Goal: Task Accomplishment & Management: Use online tool/utility

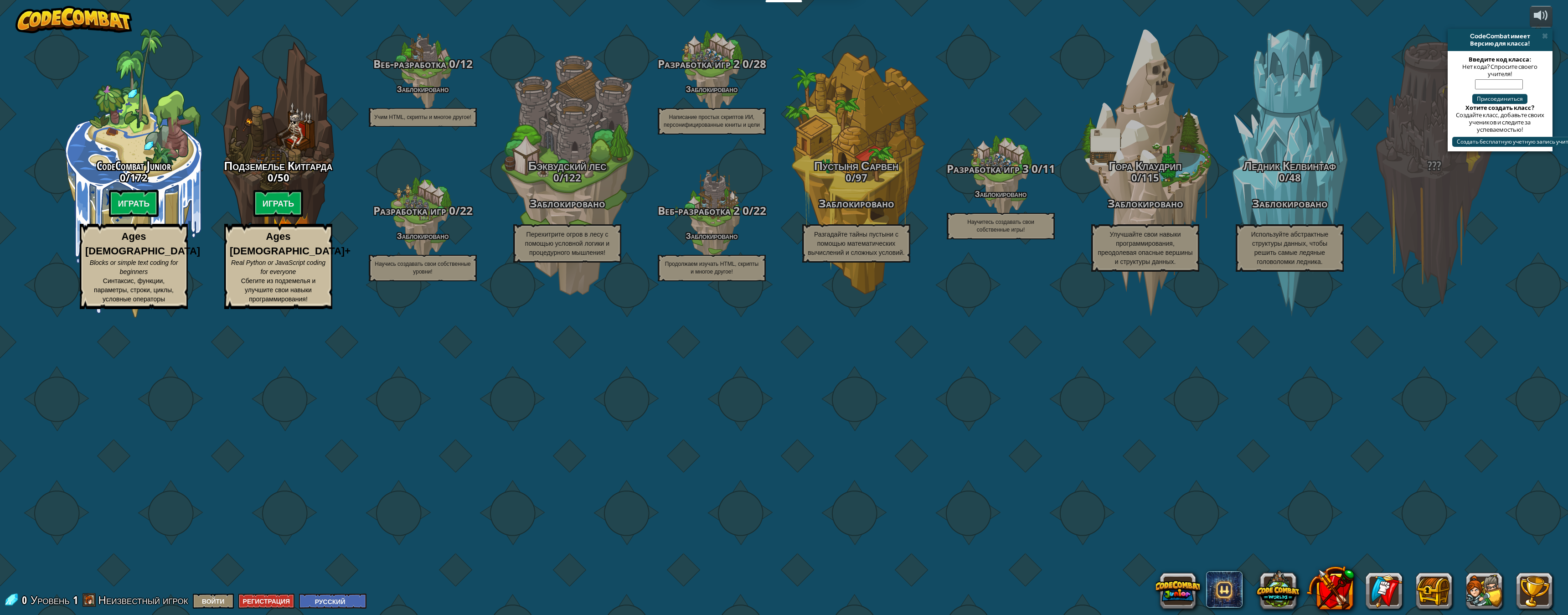
select select "ru"
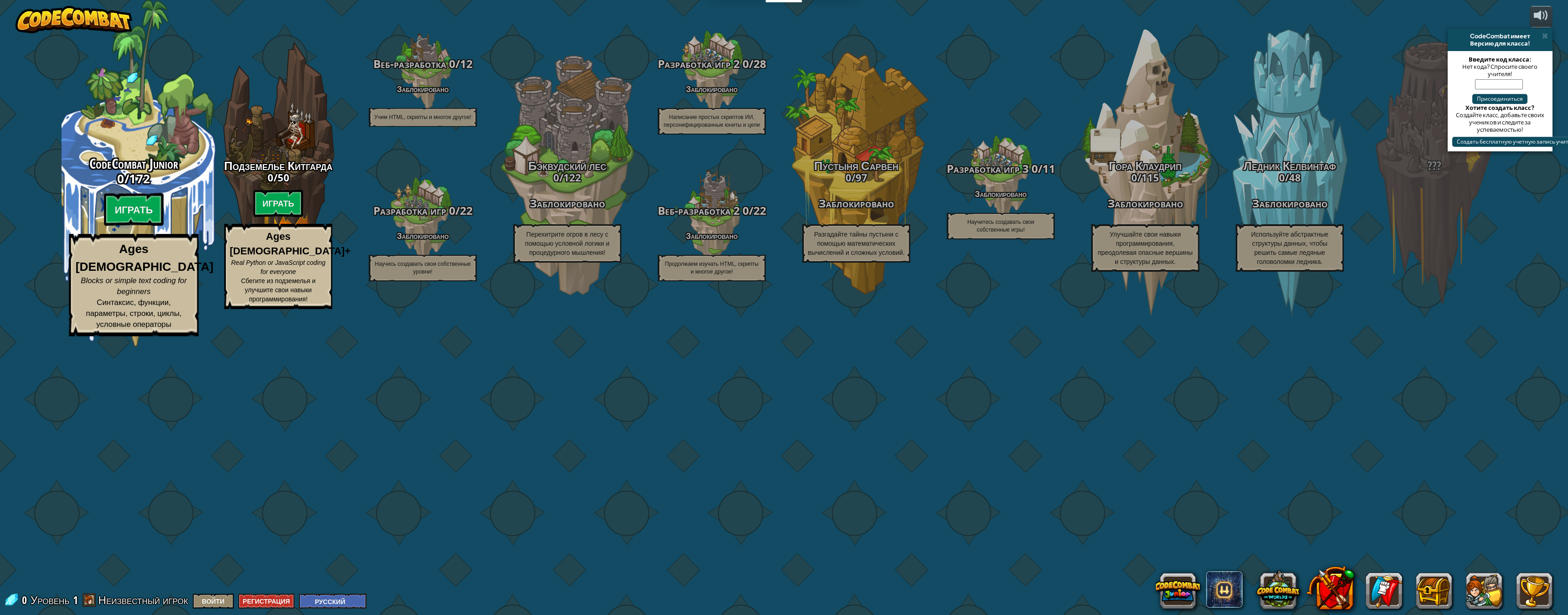
click at [153, 337] on div "CodeCombat Junior 0 / 172 Играть Ages [DEMOGRAPHIC_DATA] Blocks or simple text …" at bounding box center [133, 246] width 173 height 181
select select "ru"
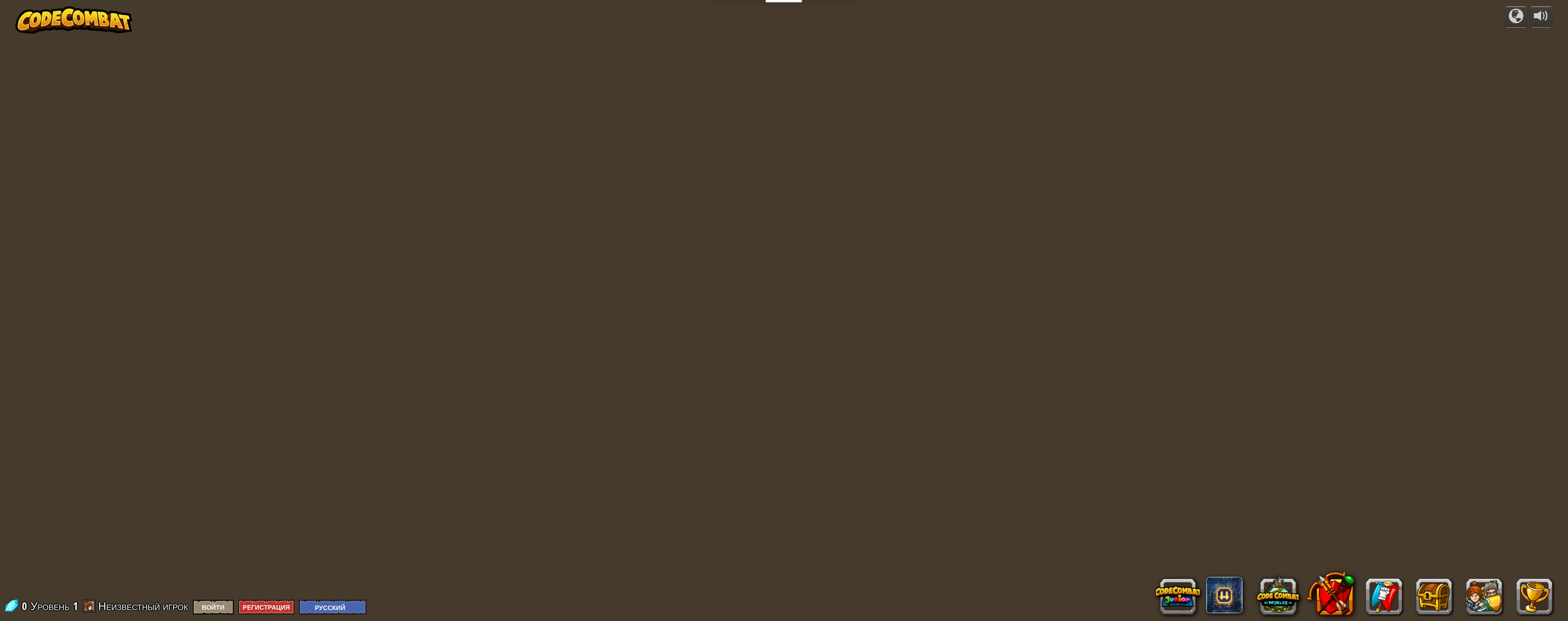
select select "ru"
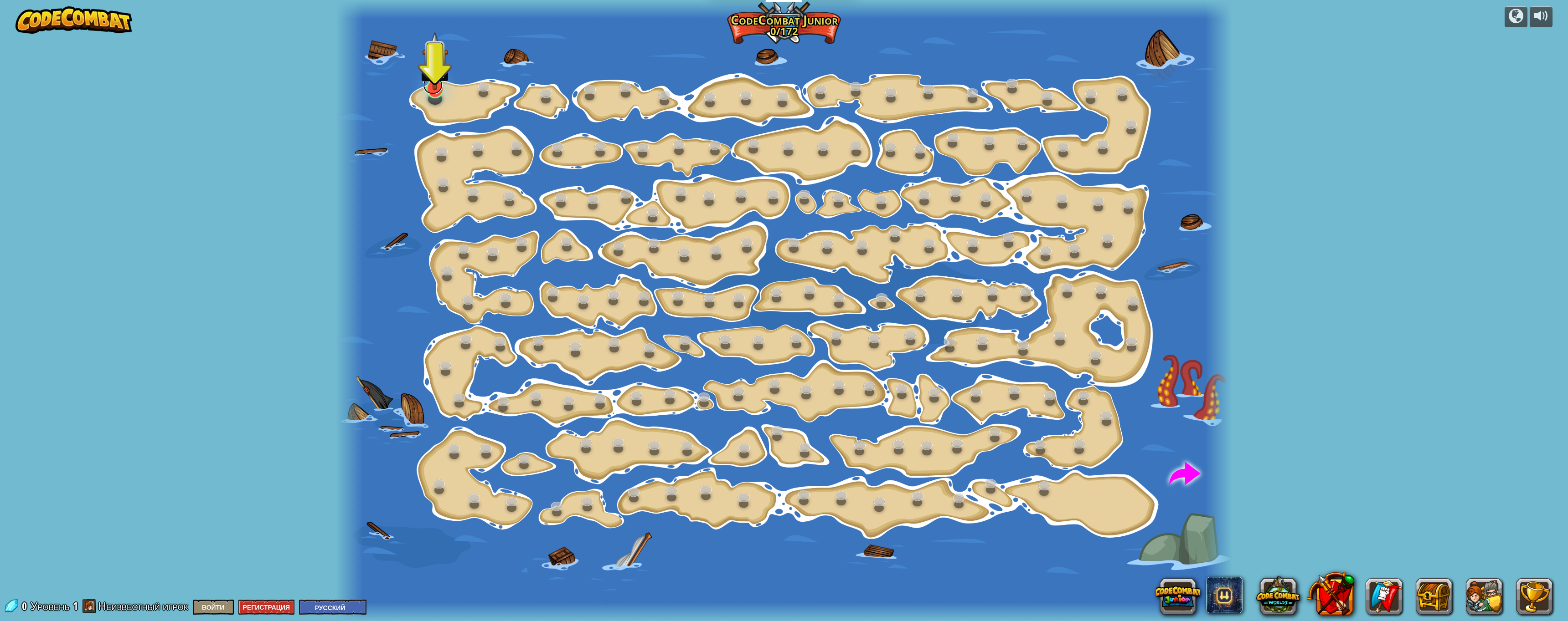
click at [430, 92] on link at bounding box center [433, 85] width 19 height 18
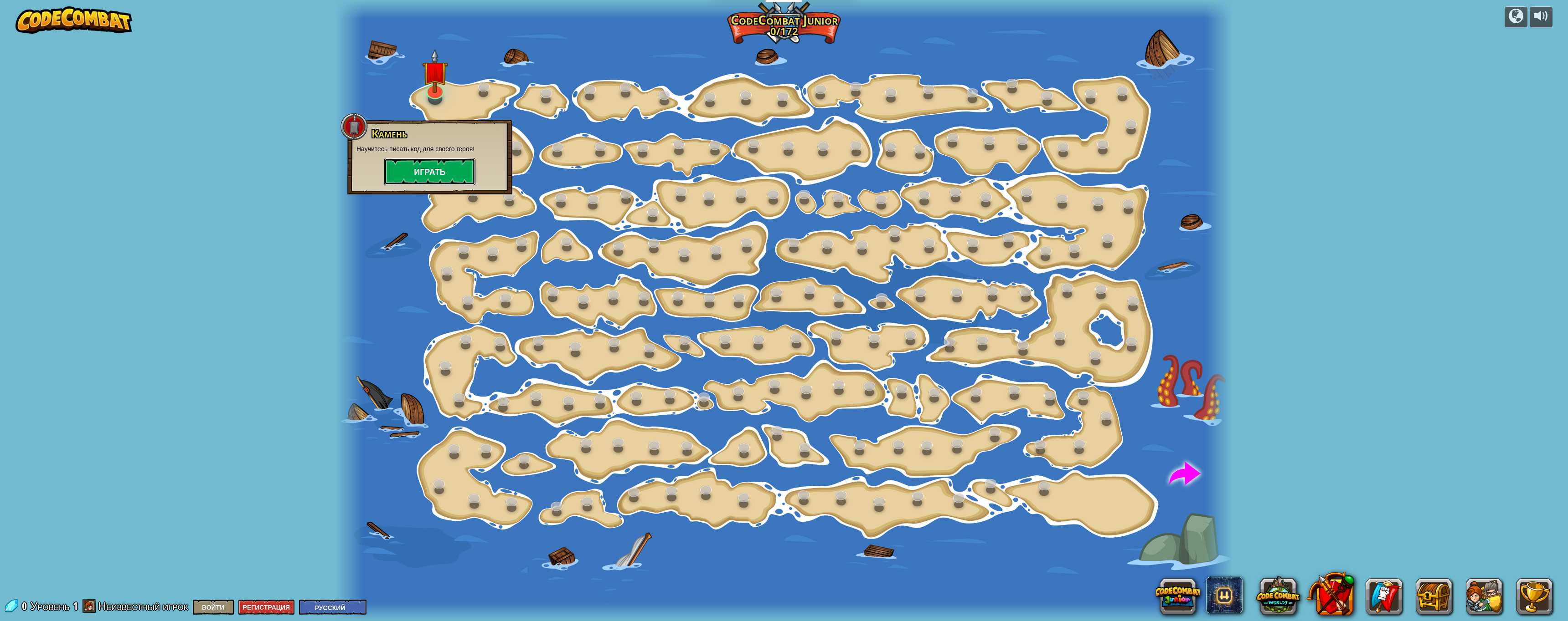
click at [438, 170] on button "Играть" at bounding box center [430, 172] width 91 height 27
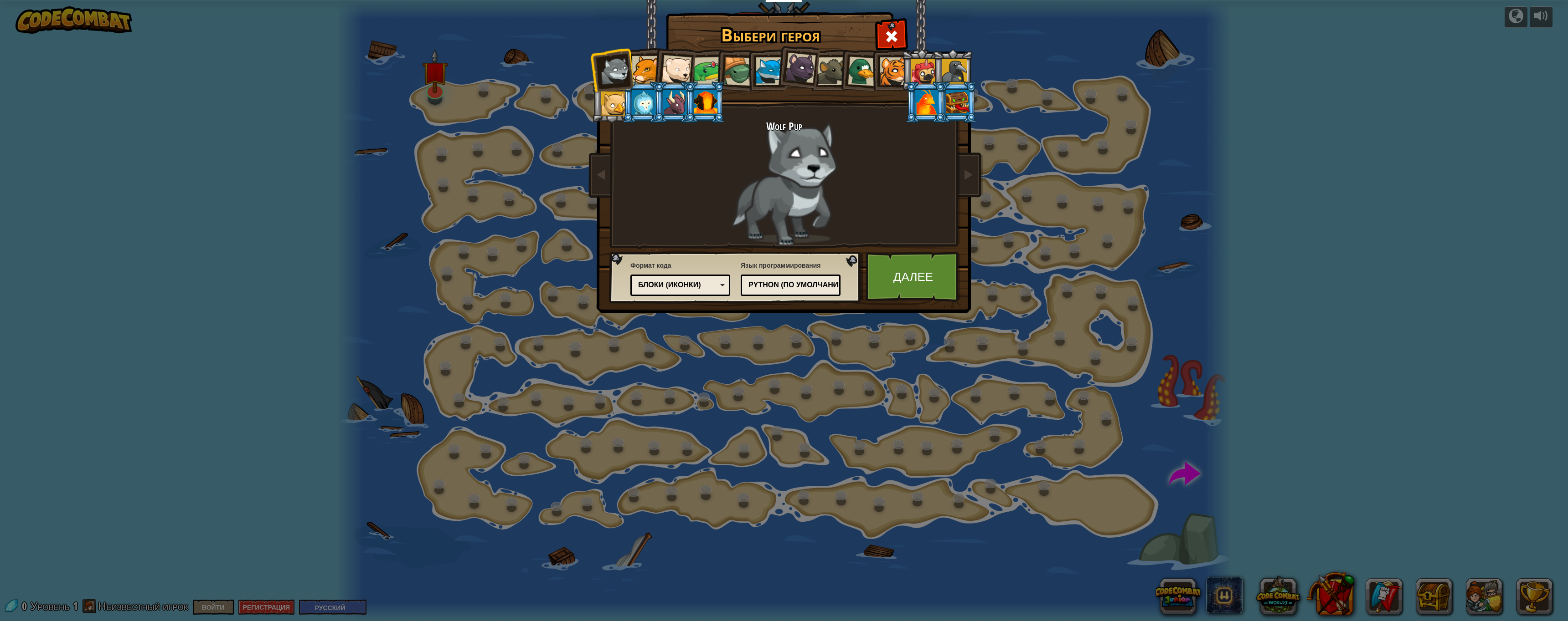
click at [790, 293] on div "Python (По умолчанию) JavaScript Lua C++ Java (Экспериментальный) Python (По ум…" at bounding box center [791, 285] width 100 height 21
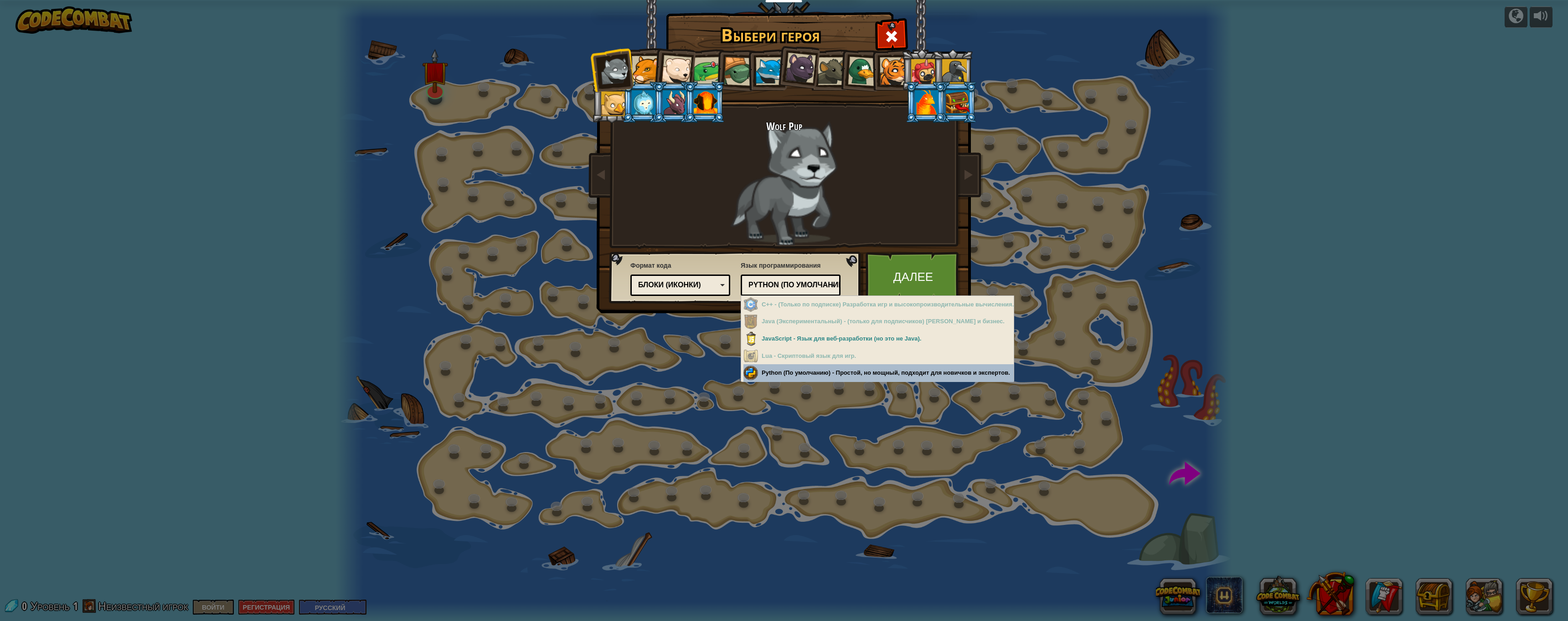
click at [810, 375] on div "Выбери героя 0 Wolf Pup Cougar Polar Bear Cub Frog Turtle Blue Fox Пантеренок B…" at bounding box center [784, 310] width 1568 height 621
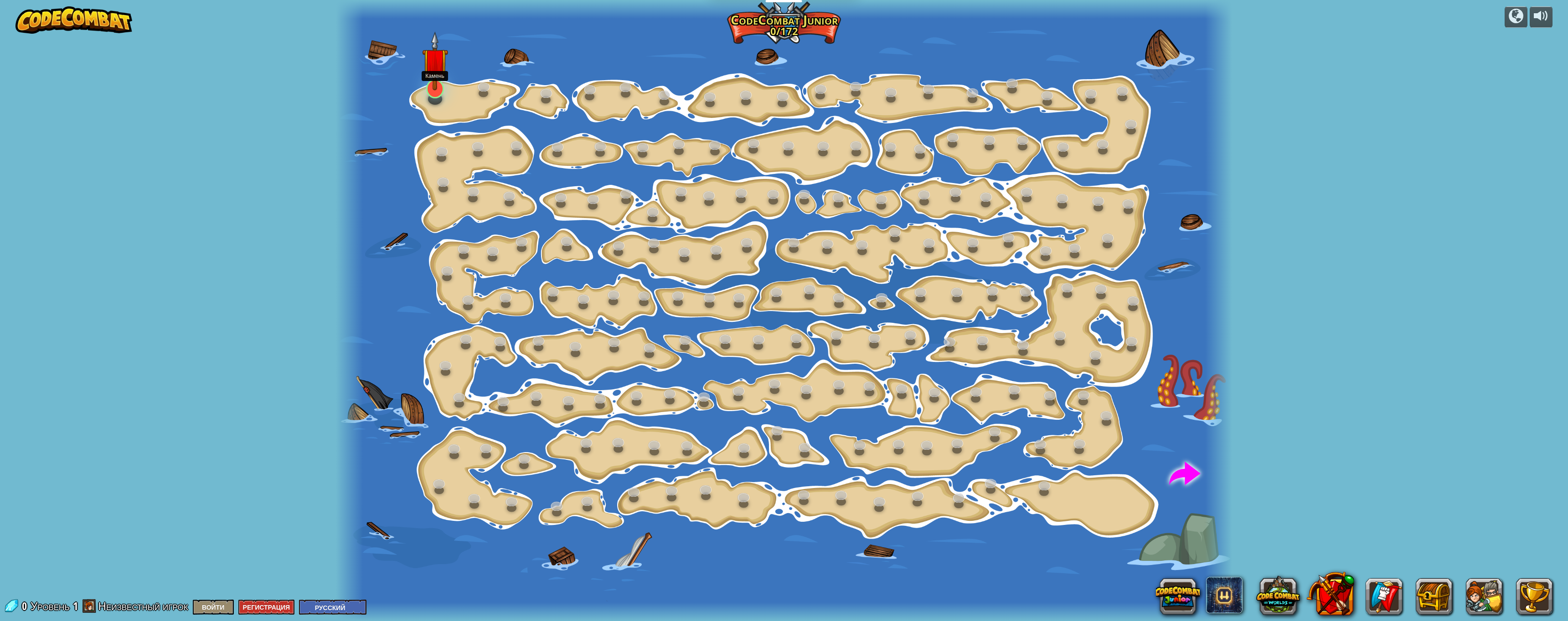
click at [434, 94] on div at bounding box center [435, 88] width 18 height 19
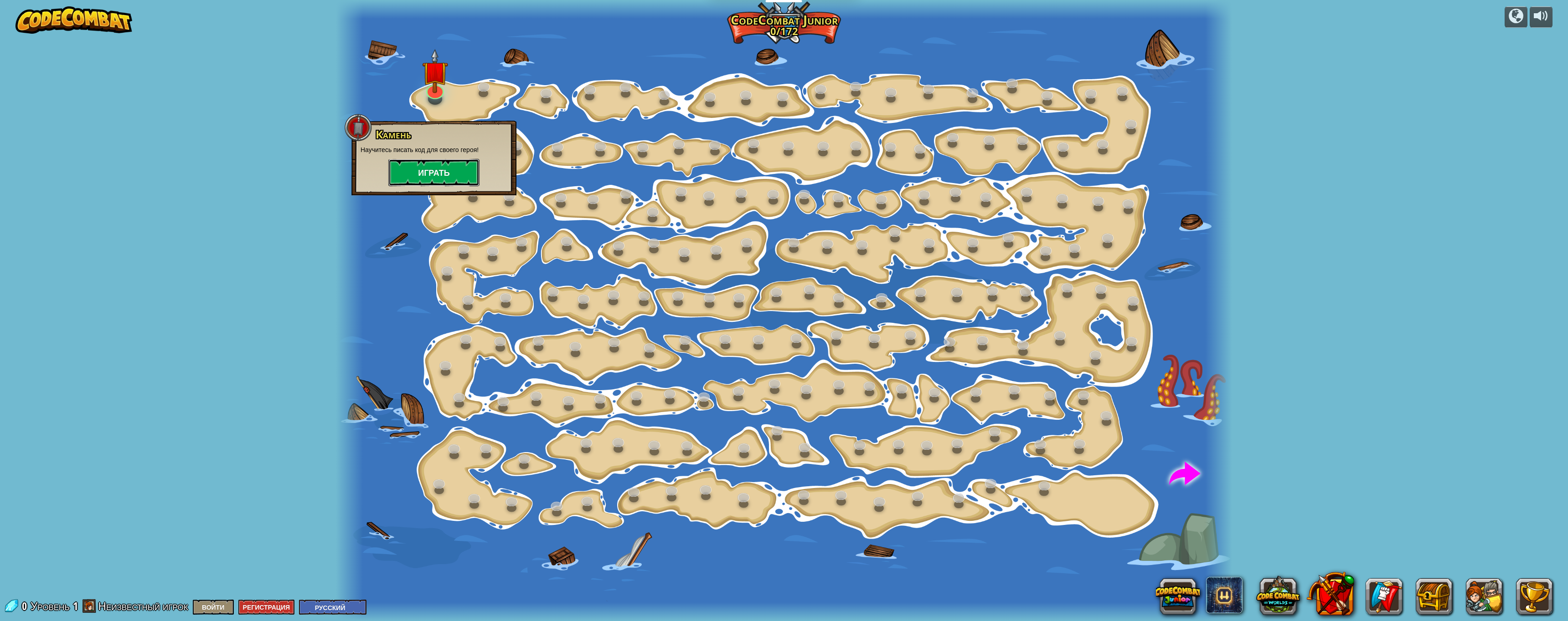
click at [411, 173] on button "Играть" at bounding box center [434, 172] width 91 height 27
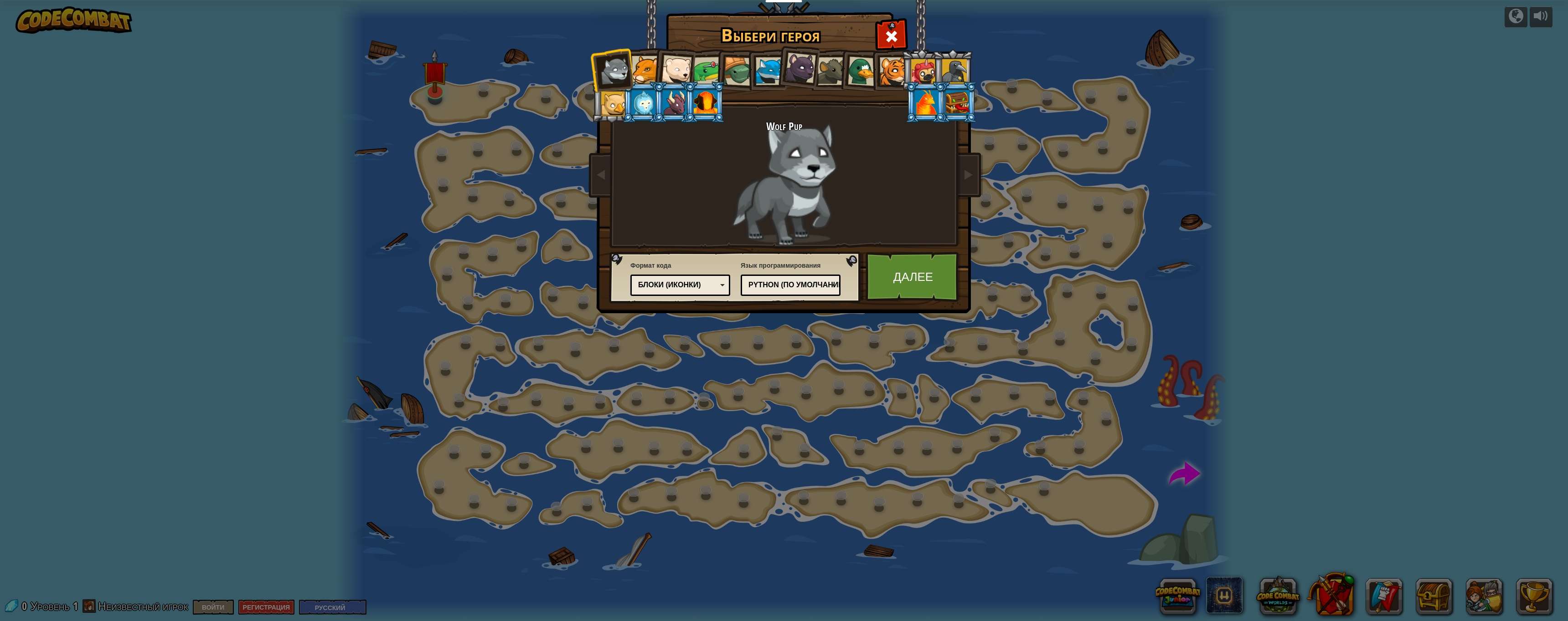
click at [682, 285] on div "Блоки (иконки)" at bounding box center [677, 285] width 79 height 10
click at [925, 269] on link "Далее" at bounding box center [913, 277] width 96 height 50
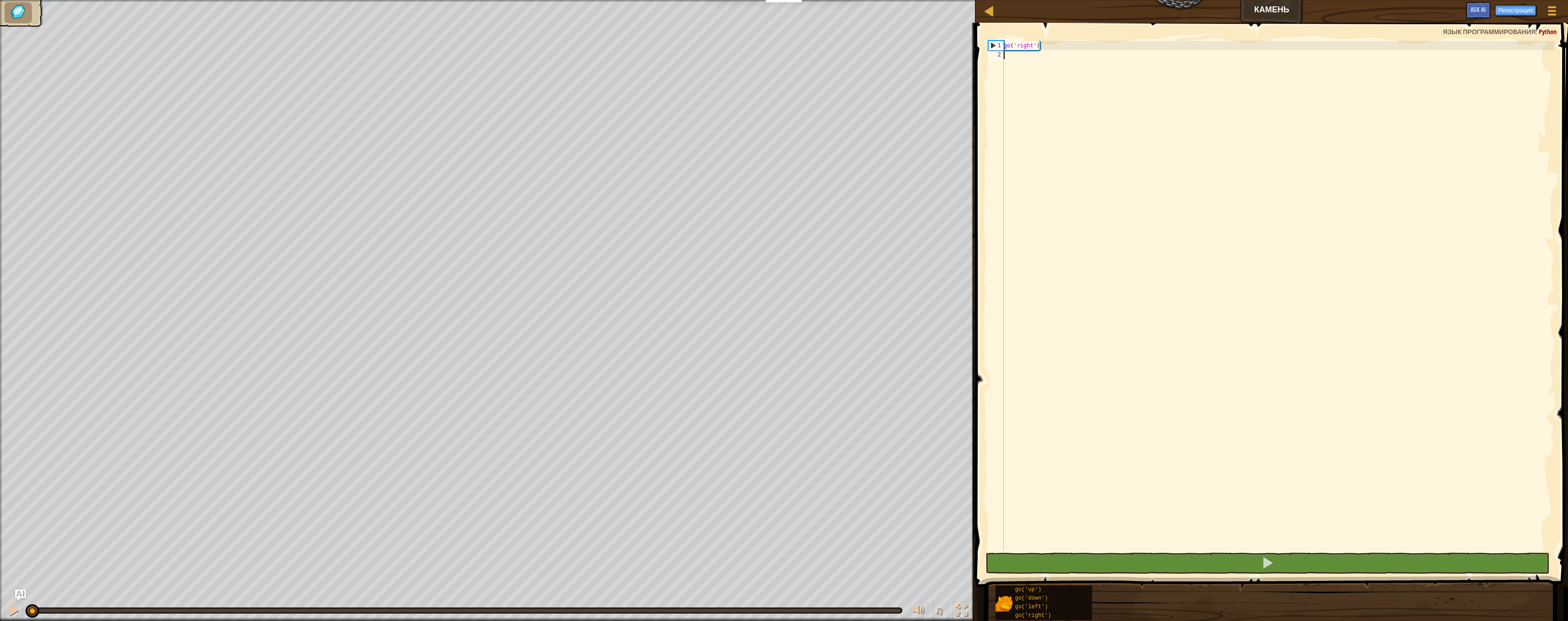
click at [1010, 58] on div "go ( 'right' )" at bounding box center [1278, 305] width 553 height 529
click at [994, 46] on div "1" at bounding box center [996, 45] width 15 height 9
type textarea "go('right')"
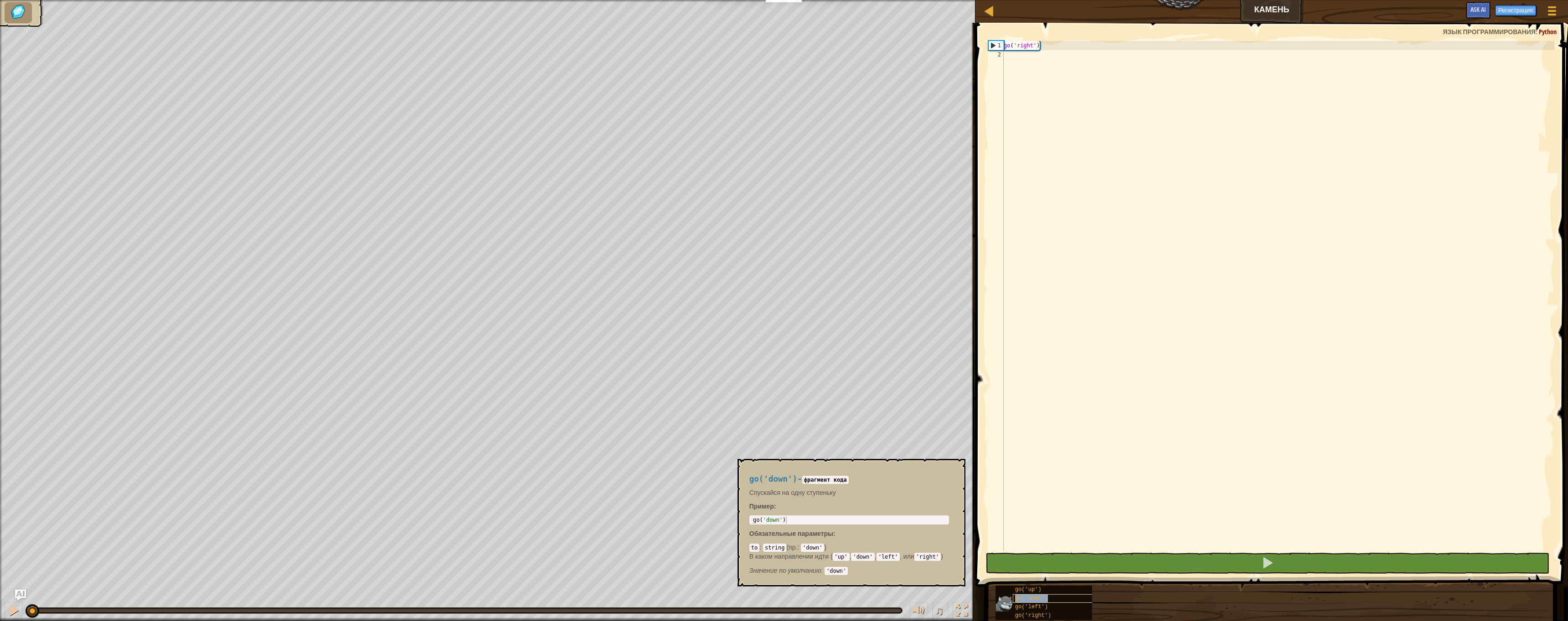
click at [1043, 601] on span "go('down')" at bounding box center [1032, 598] width 33 height 6
click at [1041, 610] on span "go('left')" at bounding box center [1032, 607] width 33 height 6
click at [1043, 599] on span "go('down')" at bounding box center [1032, 598] width 33 height 6
click at [1033, 58] on div "go ( 'right' )" at bounding box center [1278, 305] width 553 height 529
click at [1021, 607] on span "go('left')" at bounding box center [1032, 607] width 33 height 6
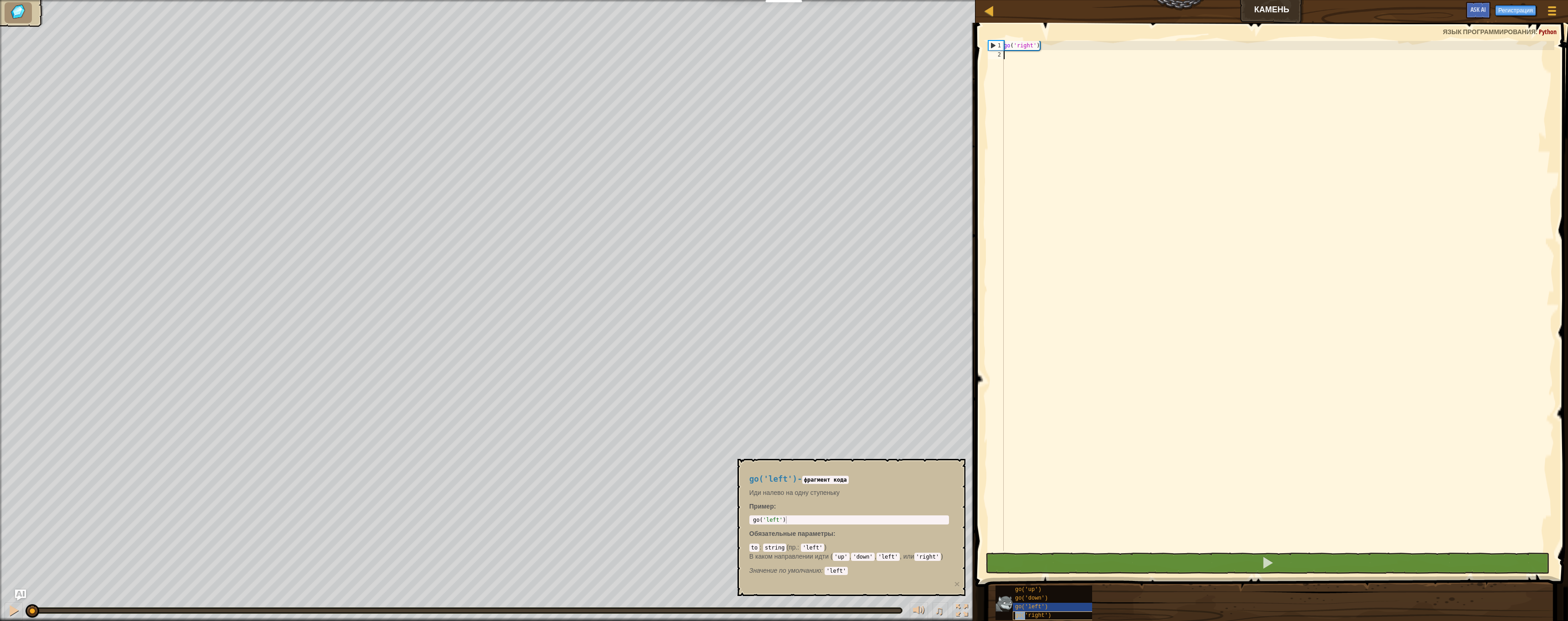
click at [1024, 614] on span "go('right')" at bounding box center [1033, 616] width 36 height 6
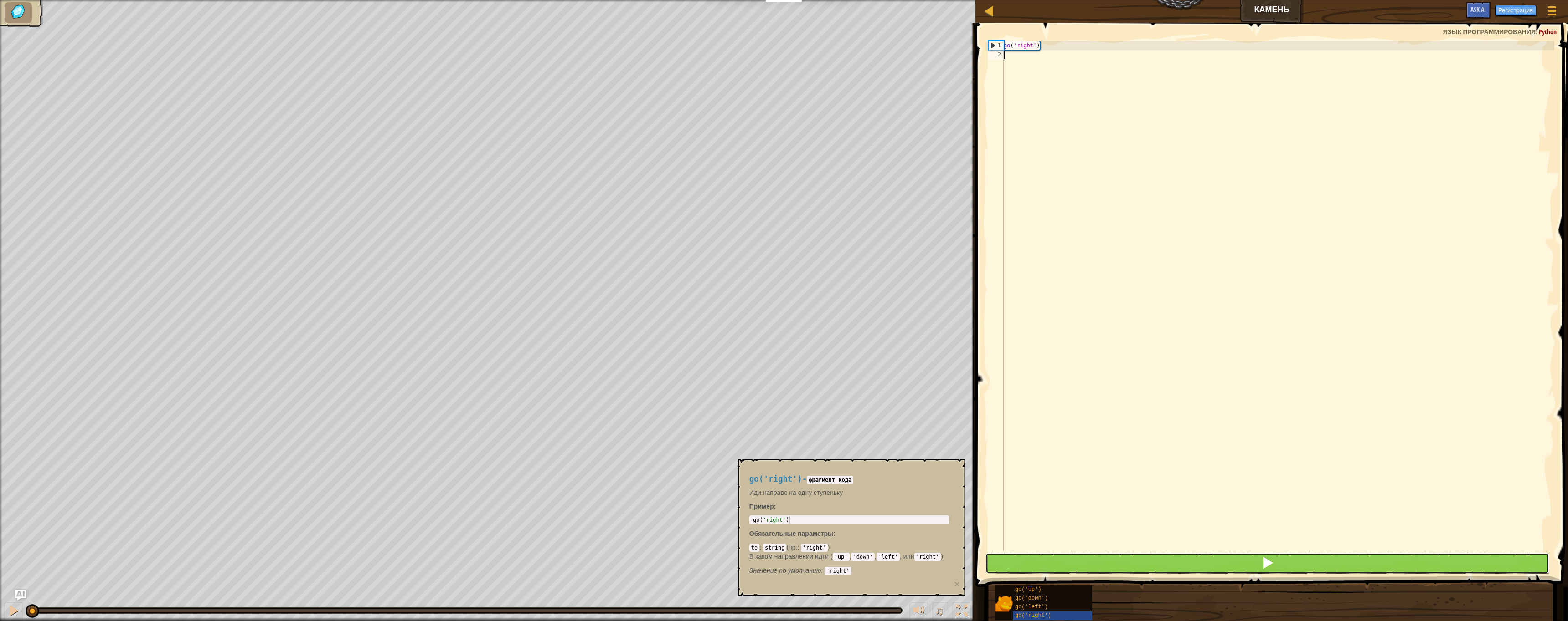
click at [1246, 555] on button at bounding box center [1267, 563] width 564 height 21
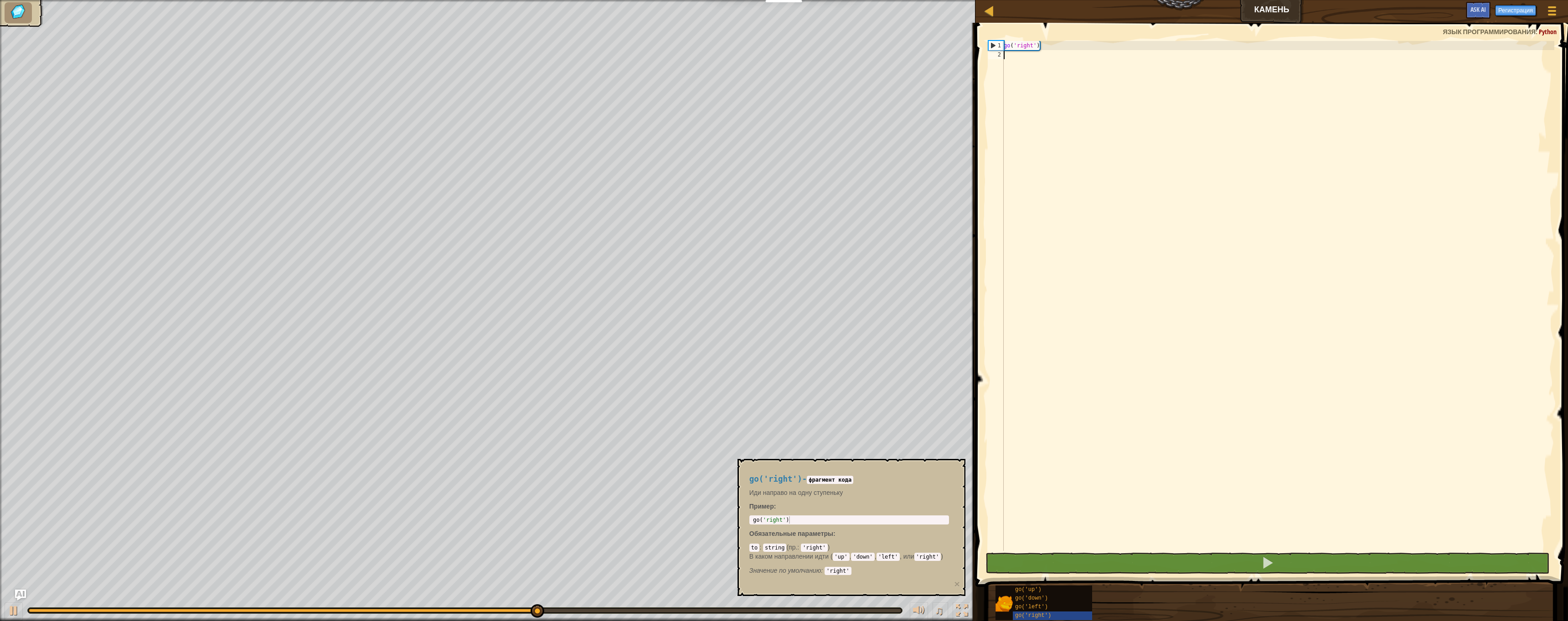
click at [1045, 46] on div "go ( 'right' )" at bounding box center [1278, 305] width 553 height 529
type textarea "go('right')"
click at [1047, 46] on div "go ( 'right' )" at bounding box center [1278, 305] width 553 height 529
click at [1034, 599] on span "go('down')" at bounding box center [1032, 598] width 33 height 6
click at [1010, 602] on img at bounding box center [1004, 604] width 17 height 17
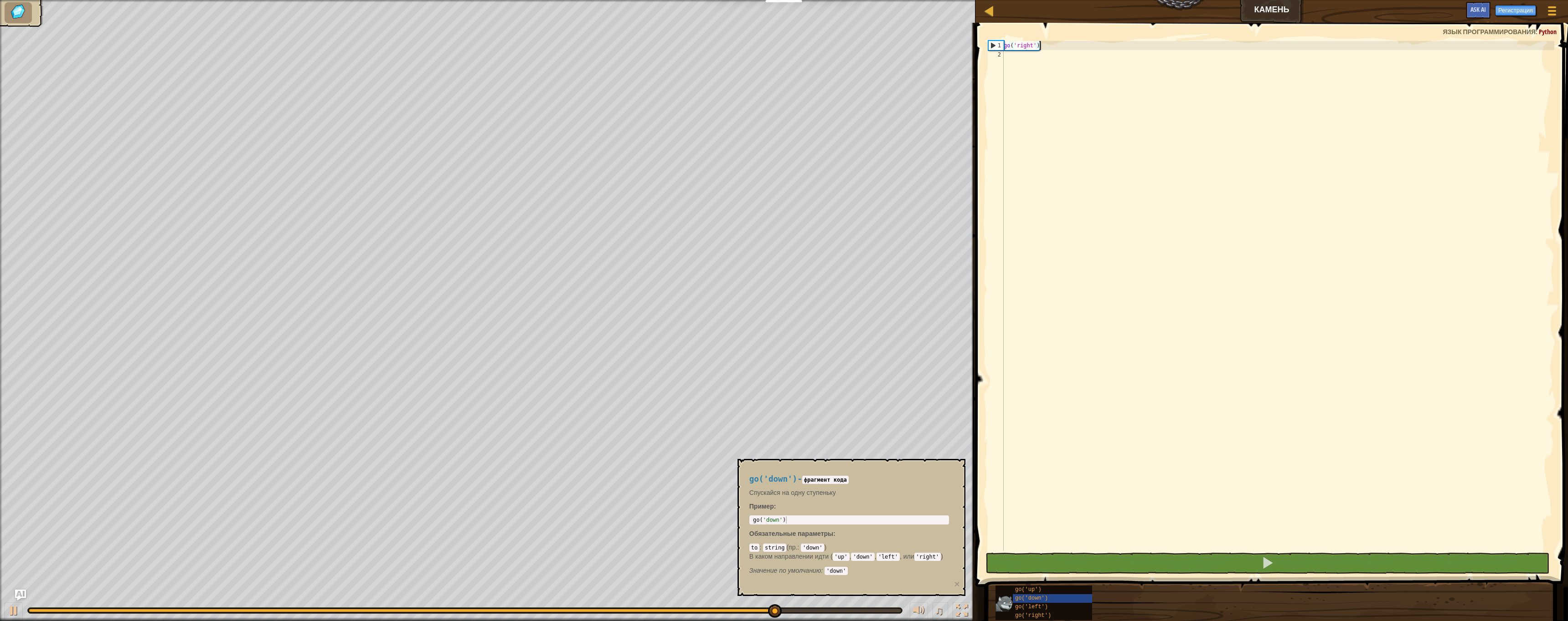
click at [1003, 606] on img at bounding box center [1004, 604] width 17 height 17
click at [1021, 600] on span "go('down')" at bounding box center [1032, 598] width 33 height 6
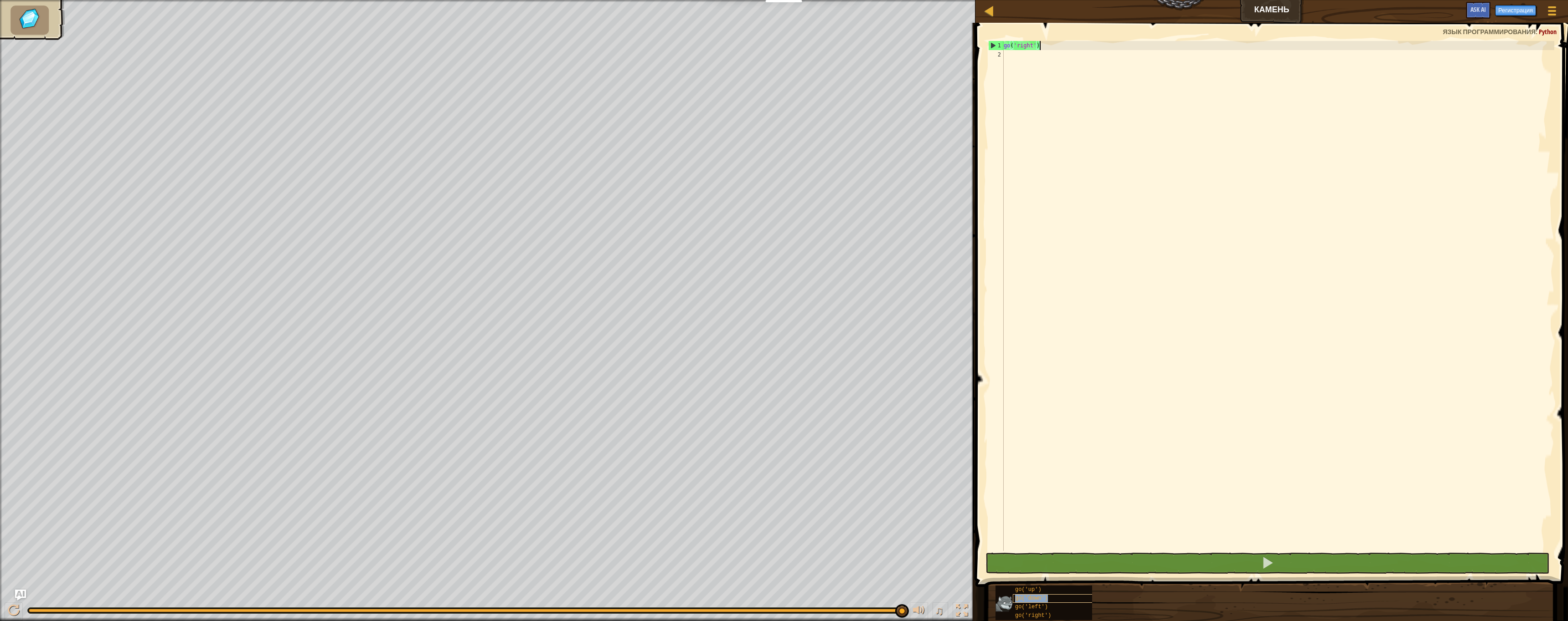
click at [1047, 599] on span "go('down')" at bounding box center [1032, 598] width 33 height 6
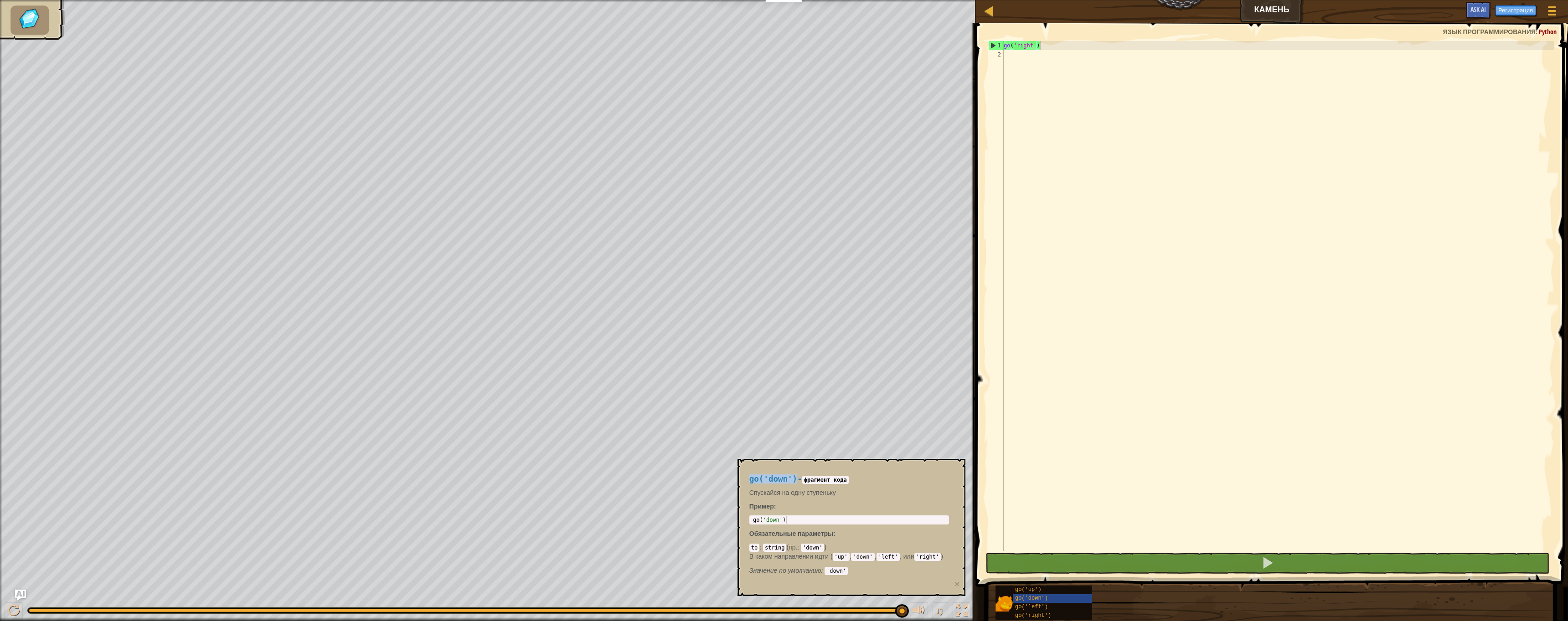
drag, startPoint x: 751, startPoint y: 482, endPoint x: 797, endPoint y: 480, distance: 46.0
click at [797, 480] on h4 "go('down') - фрагмент кода" at bounding box center [849, 479] width 200 height 9
copy span "go('down')"
click at [1030, 59] on div "go ( 'right' )" at bounding box center [1278, 305] width 553 height 529
paste textarea "go('down')"
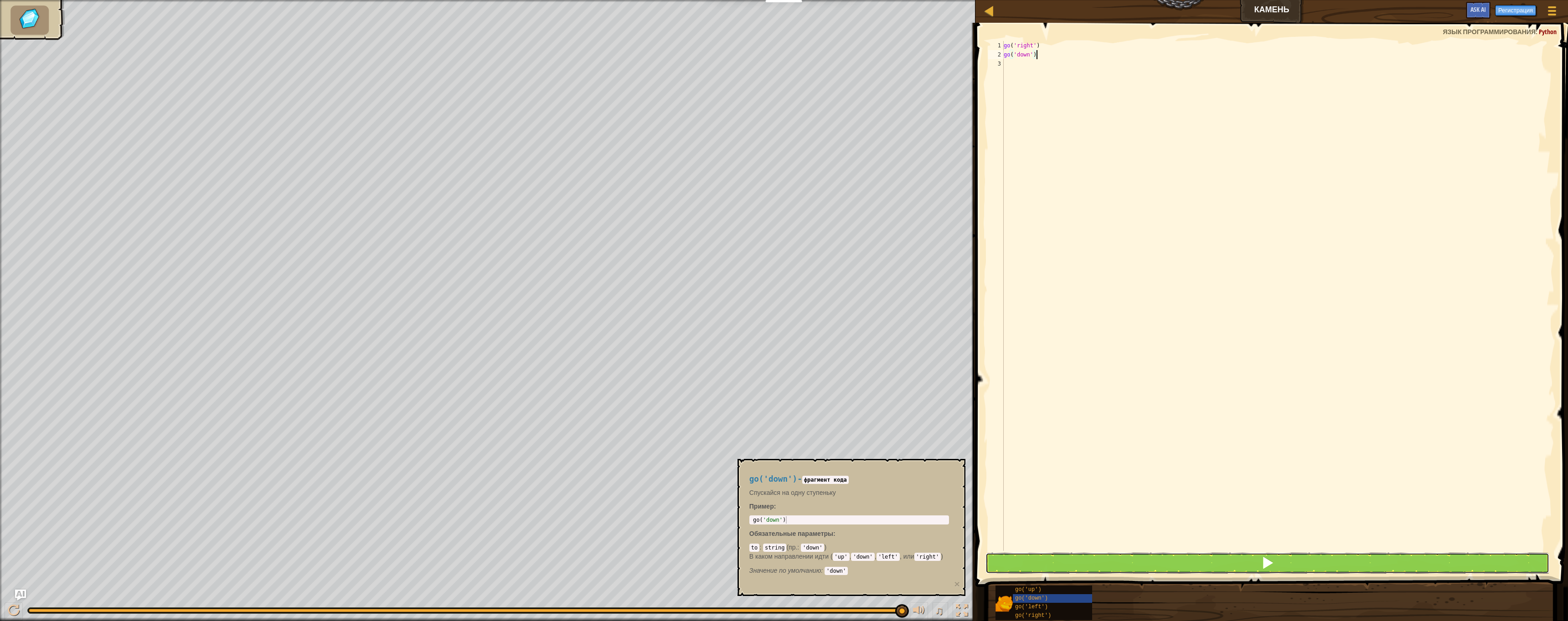
click at [1227, 569] on button at bounding box center [1267, 563] width 564 height 21
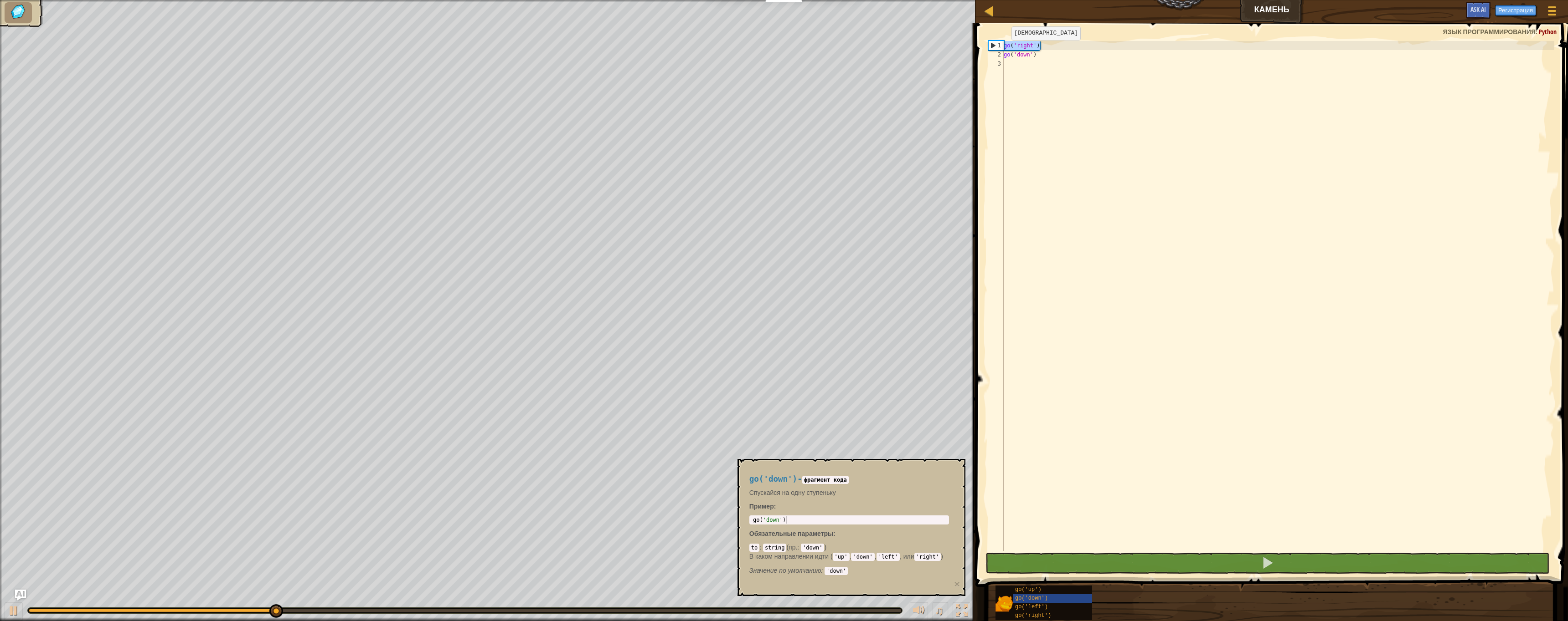
drag, startPoint x: 1047, startPoint y: 44, endPoint x: 992, endPoint y: 49, distance: 55.2
click at [992, 49] on div "go('down') 1 2 3 go ( 'right' ) go ( 'down' ) ההההההההההההההההההההההההההההההההה…" at bounding box center [1270, 296] width 568 height 510
type textarea "go('right')"
click at [1035, 69] on div "go ( 'right' ) go ( 'down' )" at bounding box center [1278, 305] width 553 height 529
paste textarea "go('right')"
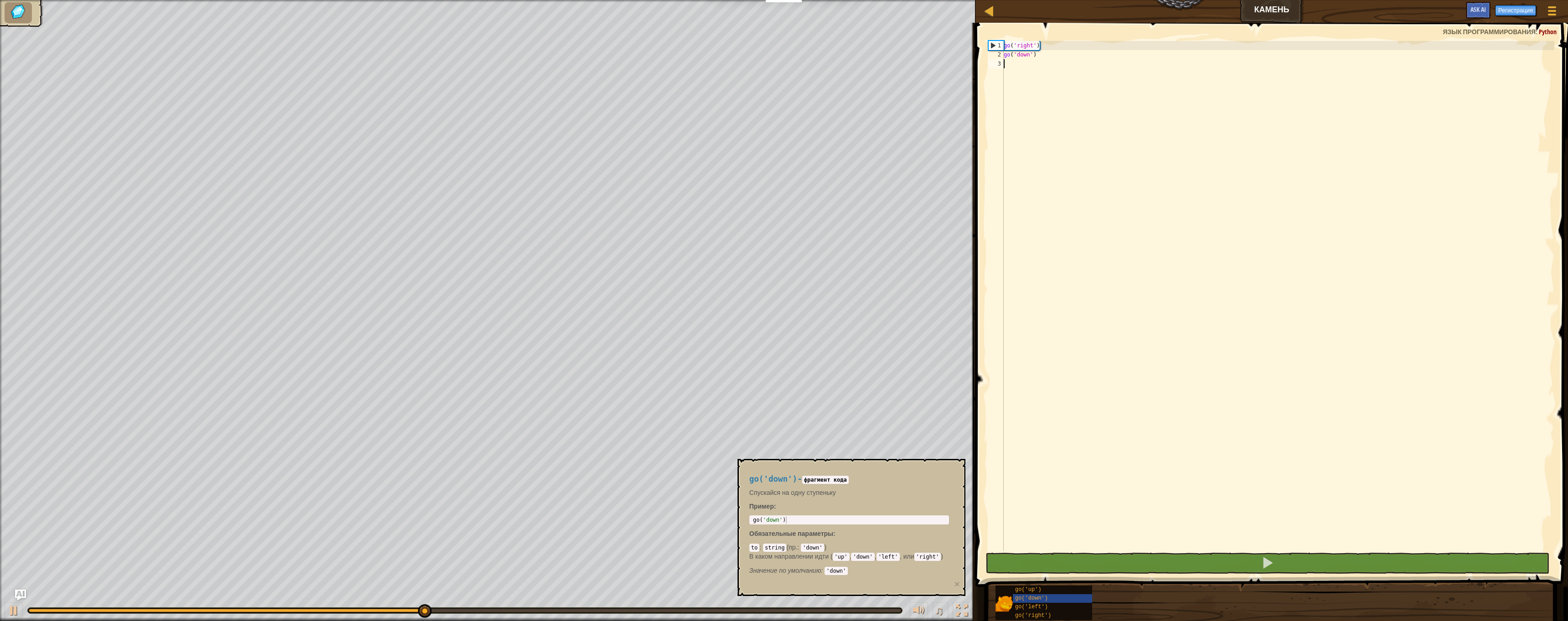
type textarea "go('right')"
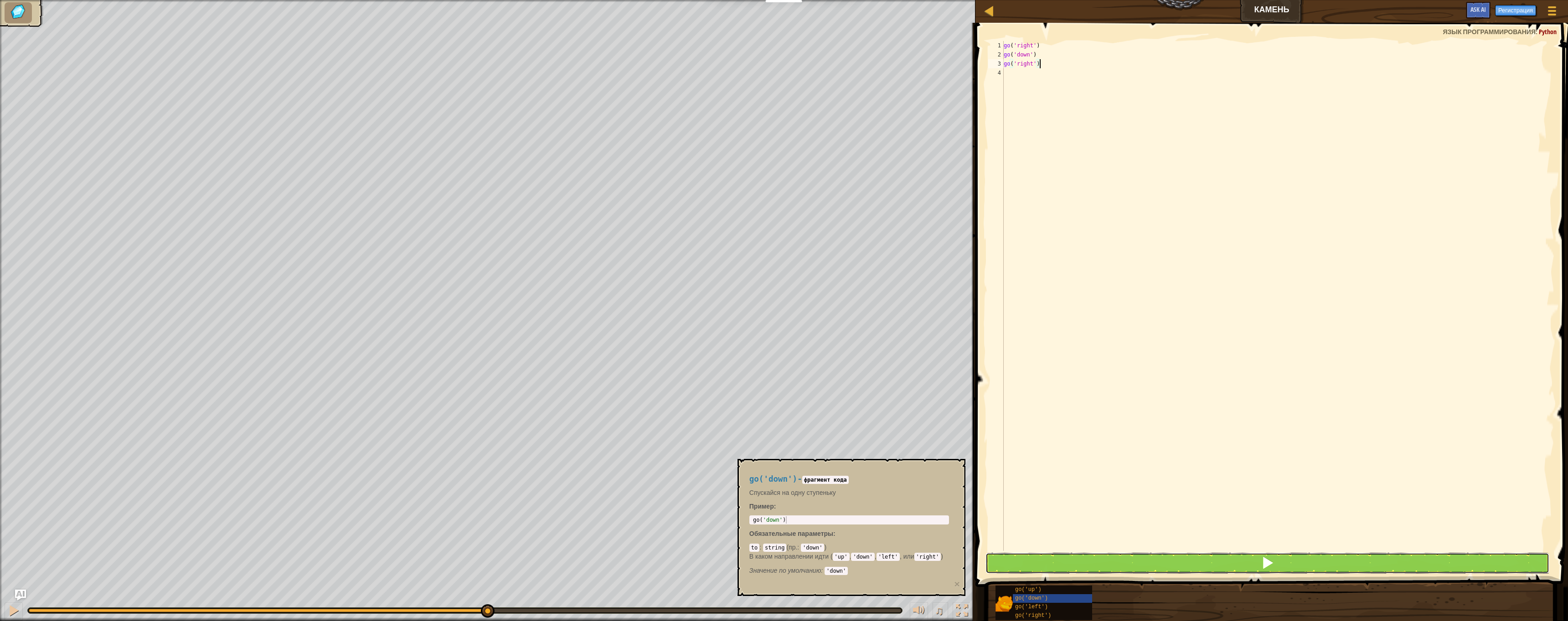
click at [1213, 564] on button at bounding box center [1267, 563] width 564 height 21
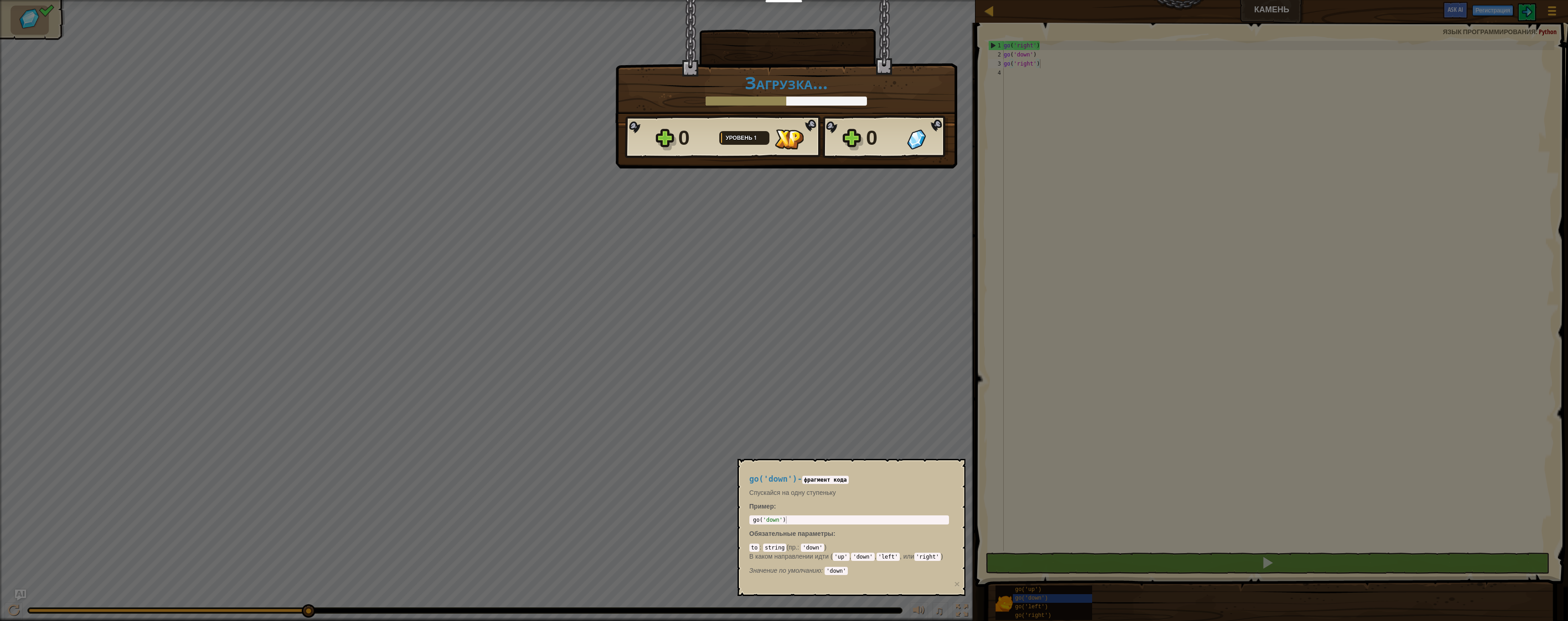
scroll to position [4, 2]
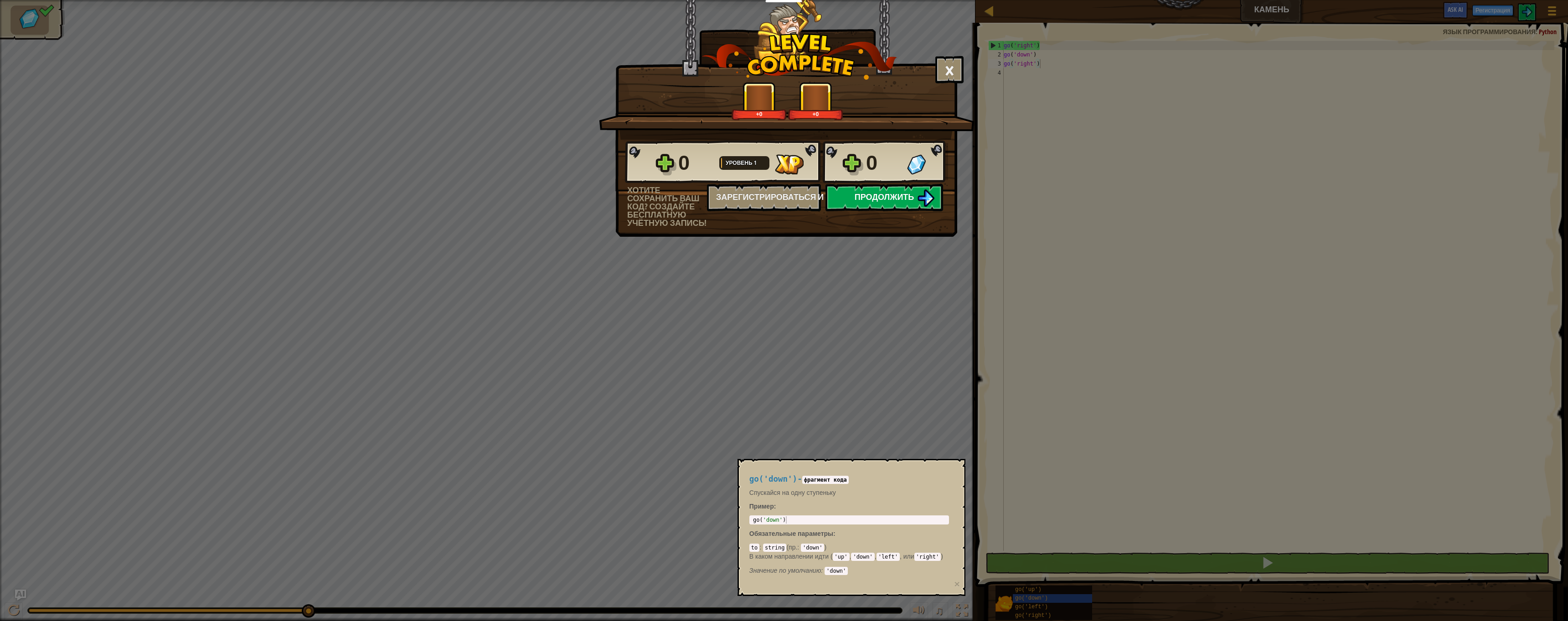
click at [905, 201] on span "Продолжить" at bounding box center [884, 197] width 60 height 12
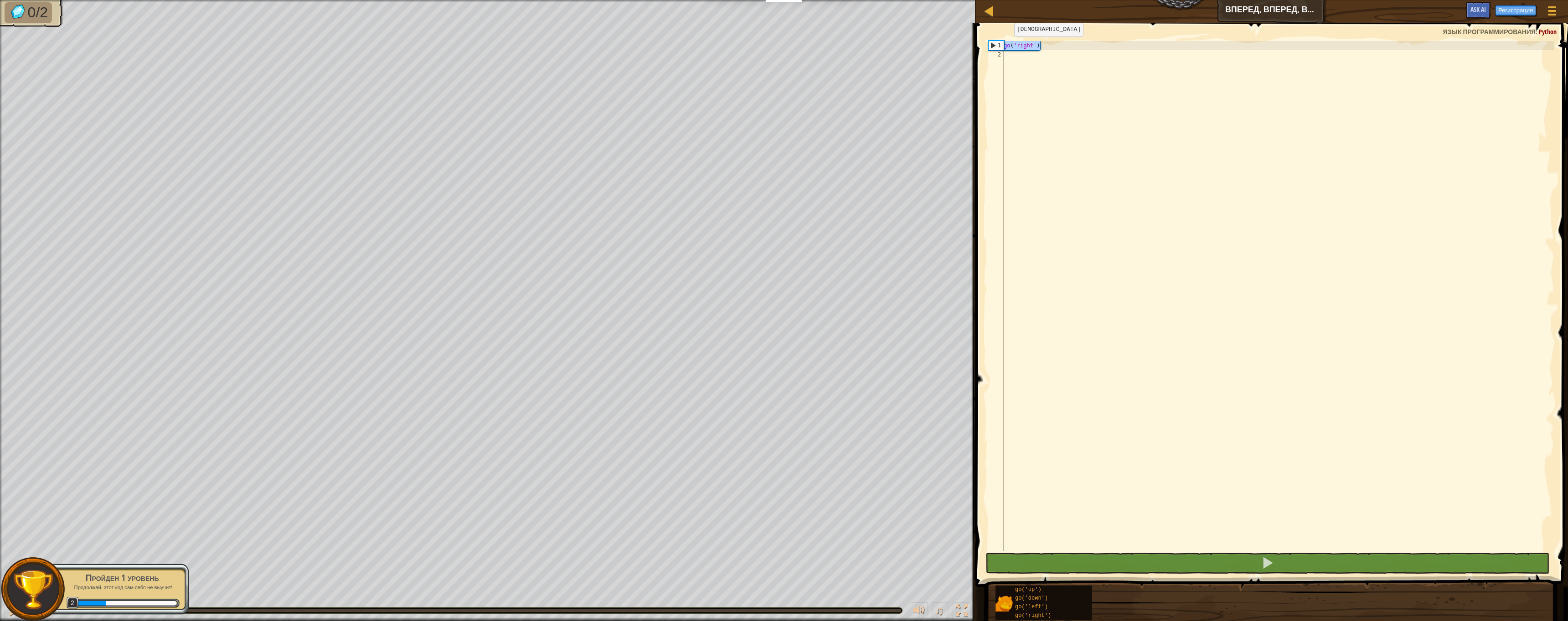
drag, startPoint x: 1046, startPoint y: 49, endPoint x: 992, endPoint y: 46, distance: 54.1
click at [992, 46] on div "1 2 go ( 'right' ) הההההההההההההההההההההההההההההההההההההההההההההההההההההההההההה…" at bounding box center [1270, 296] width 568 height 510
type textarea "go('right')"
